Goal: Check status: Check status

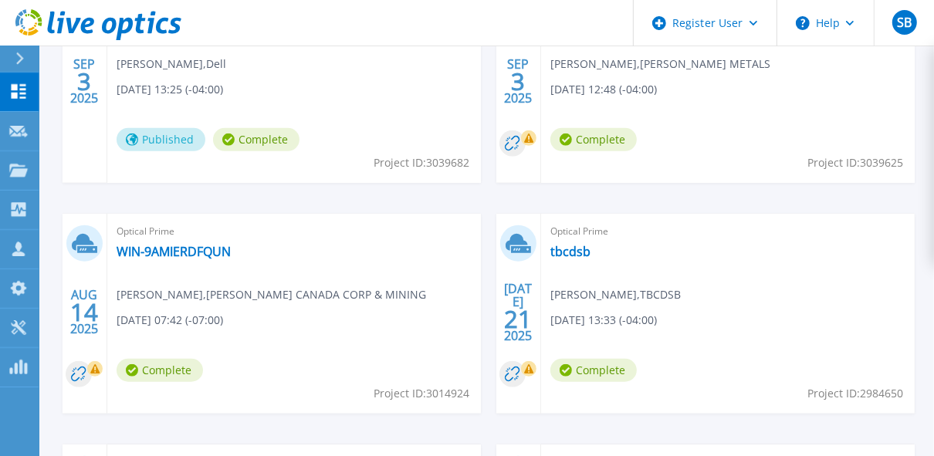
scroll to position [614, 0]
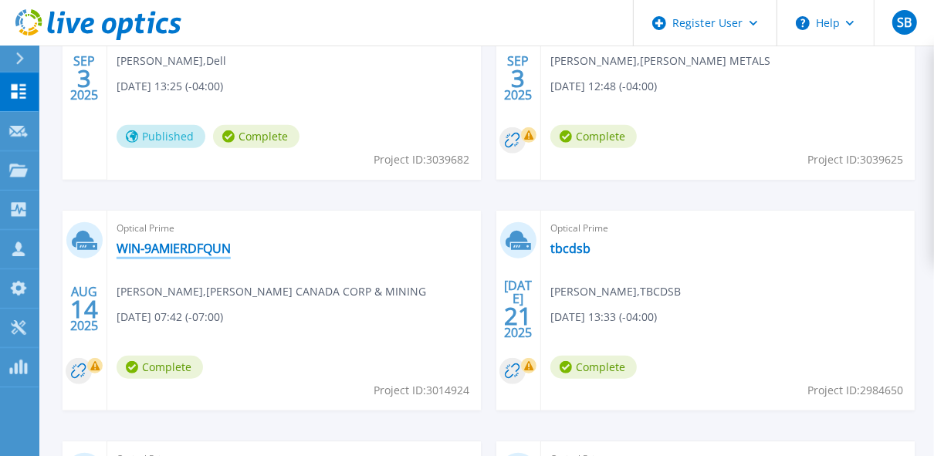
click at [187, 248] on link "WIN-9AMIERDFQUN" at bounding box center [174, 248] width 114 height 15
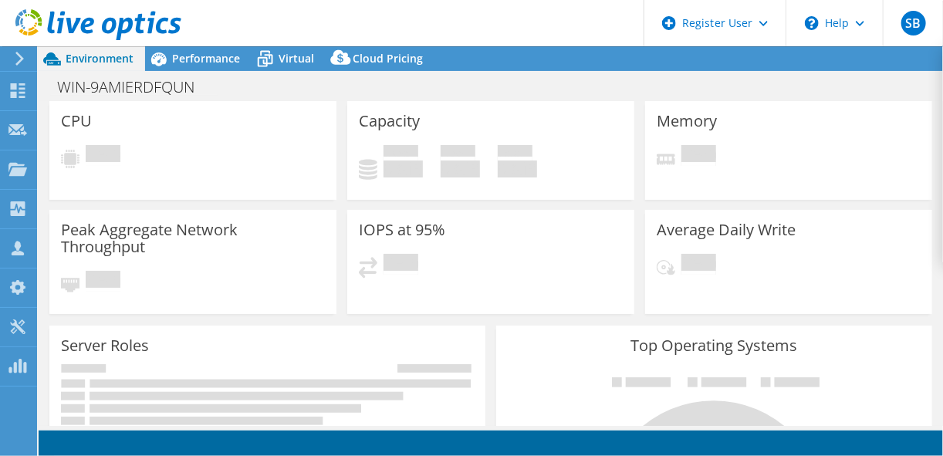
select select "USD"
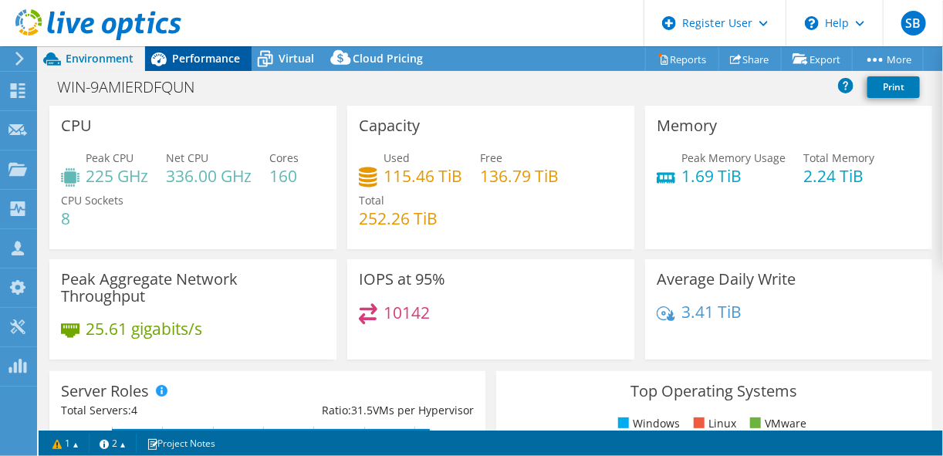
click at [210, 54] on span "Performance" at bounding box center [206, 58] width 68 height 15
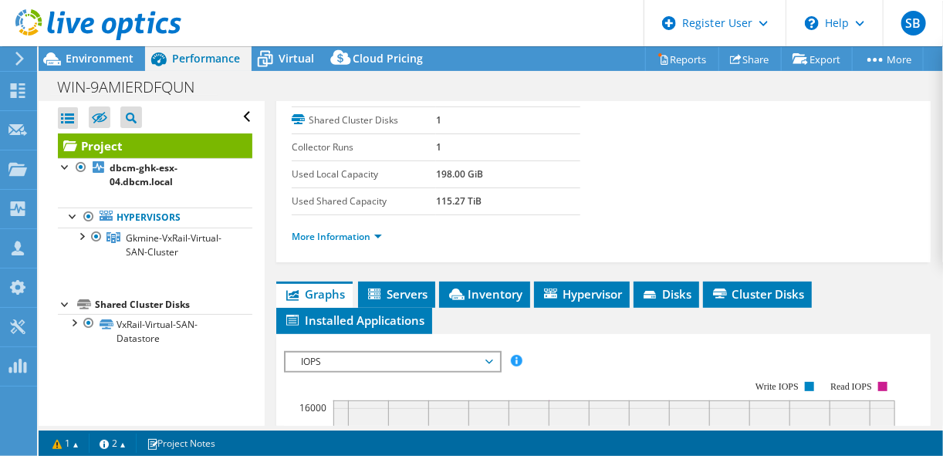
scroll to position [336, 0]
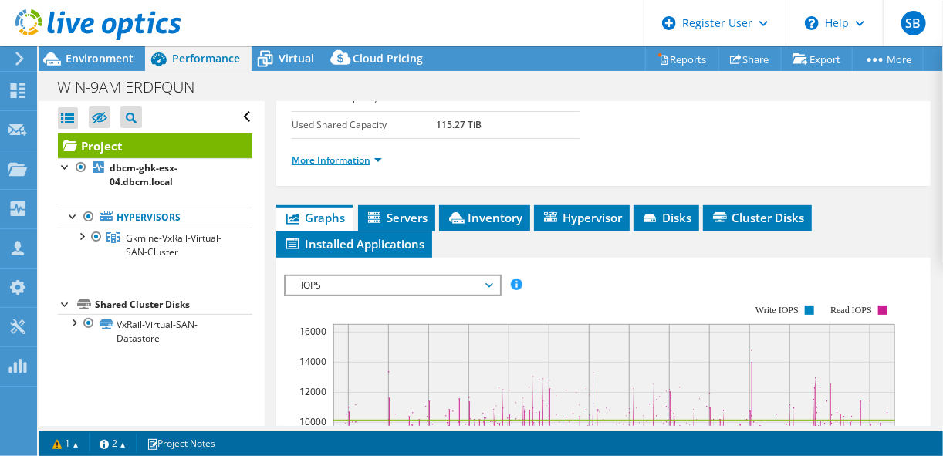
click at [381, 154] on link "More Information" at bounding box center [337, 160] width 90 height 13
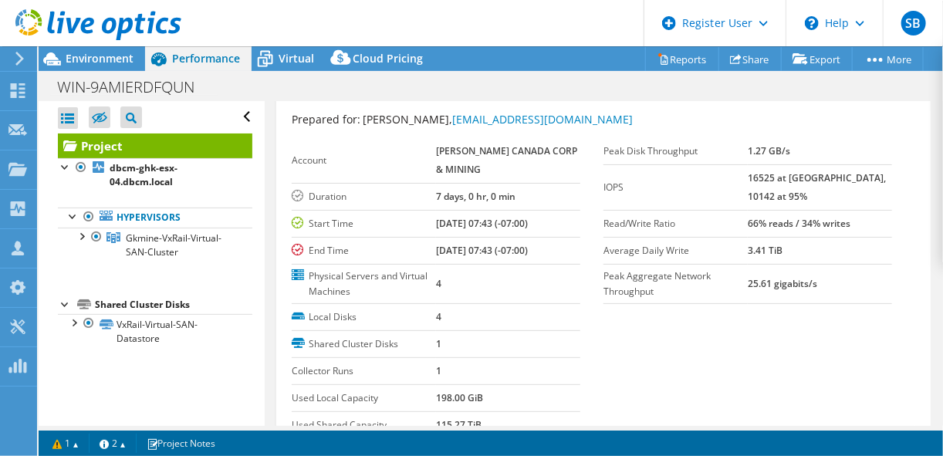
scroll to position [31, 0]
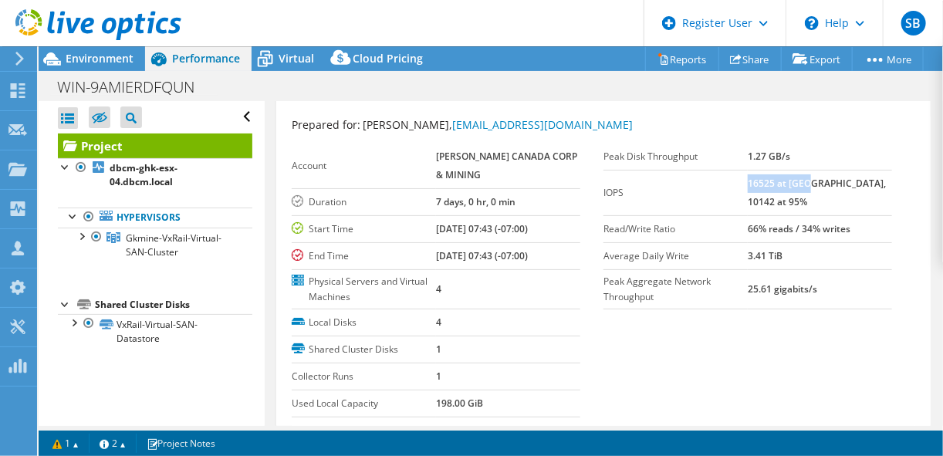
drag, startPoint x: 742, startPoint y: 181, endPoint x: 803, endPoint y: 180, distance: 61.0
click at [803, 180] on b "16525 at [GEOGRAPHIC_DATA], 10142 at 95%" at bounding box center [817, 193] width 138 height 32
